Goal: Task Accomplishment & Management: Use online tool/utility

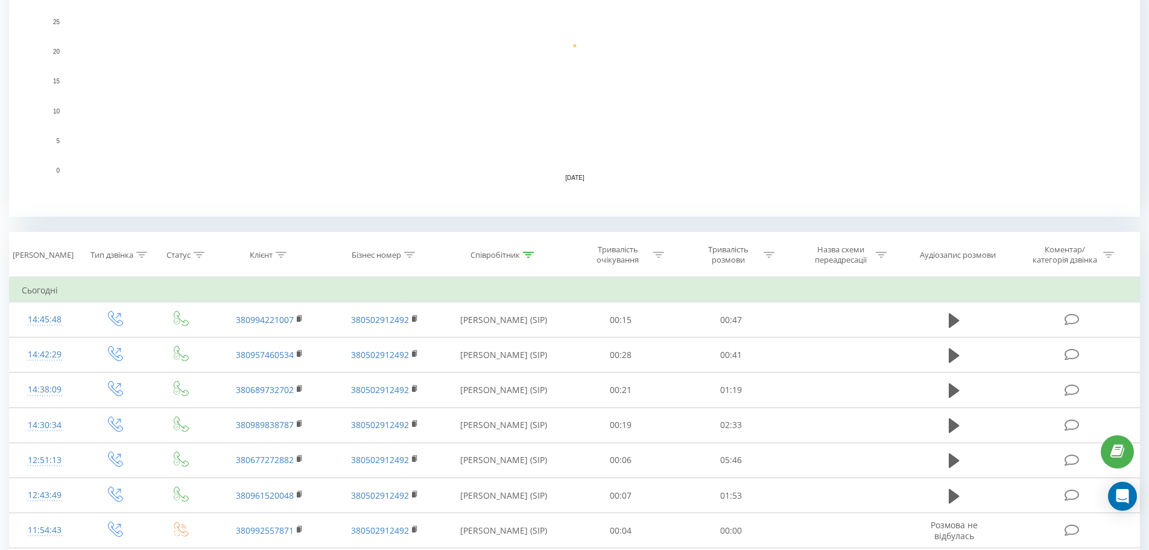
scroll to position [302, 0]
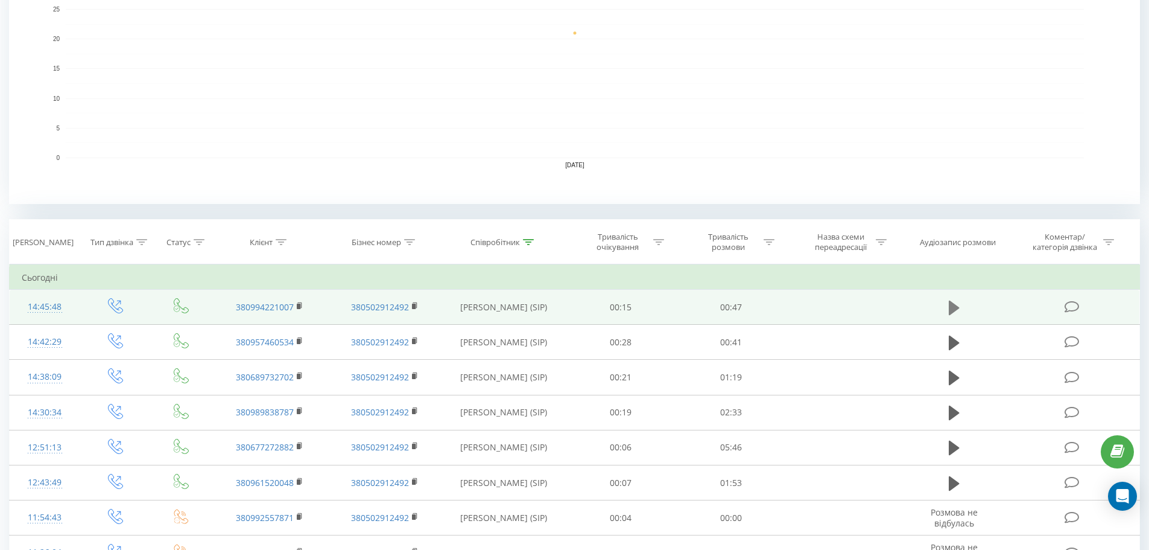
click at [949, 309] on icon at bounding box center [954, 307] width 11 height 14
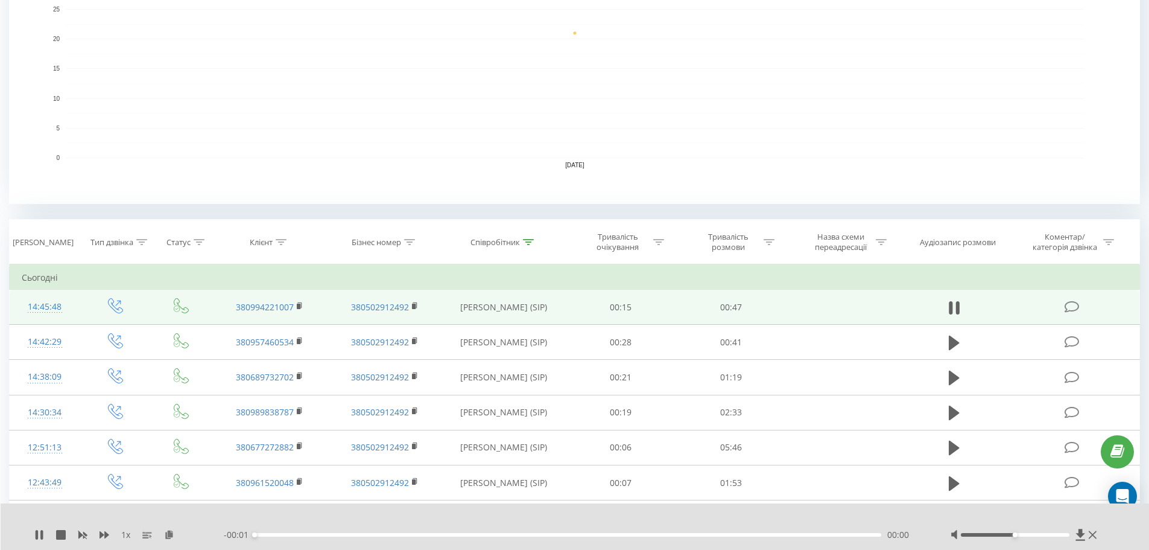
click at [568, 534] on div "00:00" at bounding box center [568, 535] width 627 height 4
click at [1130, 16] on icon "close" at bounding box center [1131, 18] width 8 height 10
click at [591, 537] on div "- 00:45 00:01 00:01" at bounding box center [572, 534] width 697 height 12
click at [591, 534] on div "00:01" at bounding box center [568, 535] width 627 height 4
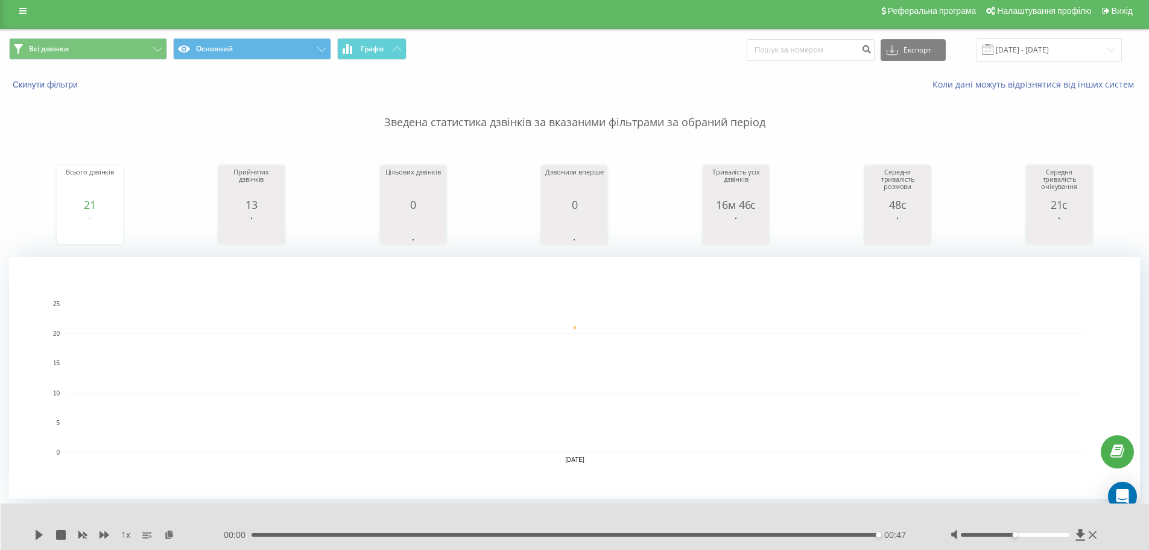
scroll to position [0, 0]
